Goal: Complete application form: Complete application form

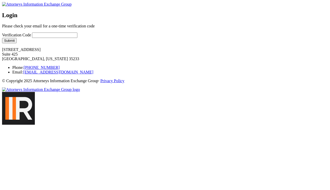
click at [95, 43] on form "Please check your email for a one-time verification code Verification Code Subm…" at bounding box center [53, 33] width 102 height 19
click at [77, 38] on input "Verification Code" at bounding box center [54, 34] width 45 height 5
type input "1234"
click at [17, 43] on button "Submit" at bounding box center [9, 40] width 15 height 5
click at [55, 38] on input "Verification Code" at bounding box center [54, 34] width 45 height 5
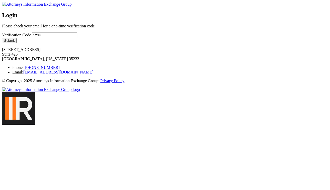
type input "1234"
click at [17, 43] on button "Submit" at bounding box center [9, 40] width 15 height 5
click at [39, 38] on input "Verification Code" at bounding box center [54, 34] width 45 height 5
type input "1234"
click at [17, 43] on button "Submit" at bounding box center [9, 40] width 15 height 5
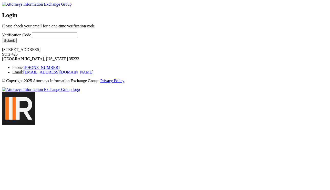
click at [39, 38] on input "Verification Code" at bounding box center [54, 34] width 45 height 5
type input "13344"
click at [17, 43] on button "Submit" at bounding box center [9, 40] width 15 height 5
click at [65, 38] on input "Verification Code" at bounding box center [54, 34] width 45 height 5
type input "1234"
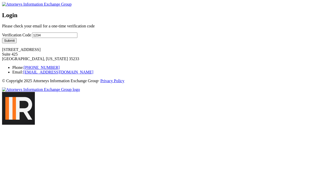
click at [17, 43] on button "Submit" at bounding box center [9, 40] width 15 height 5
